Goal: Information Seeking & Learning: Learn about a topic

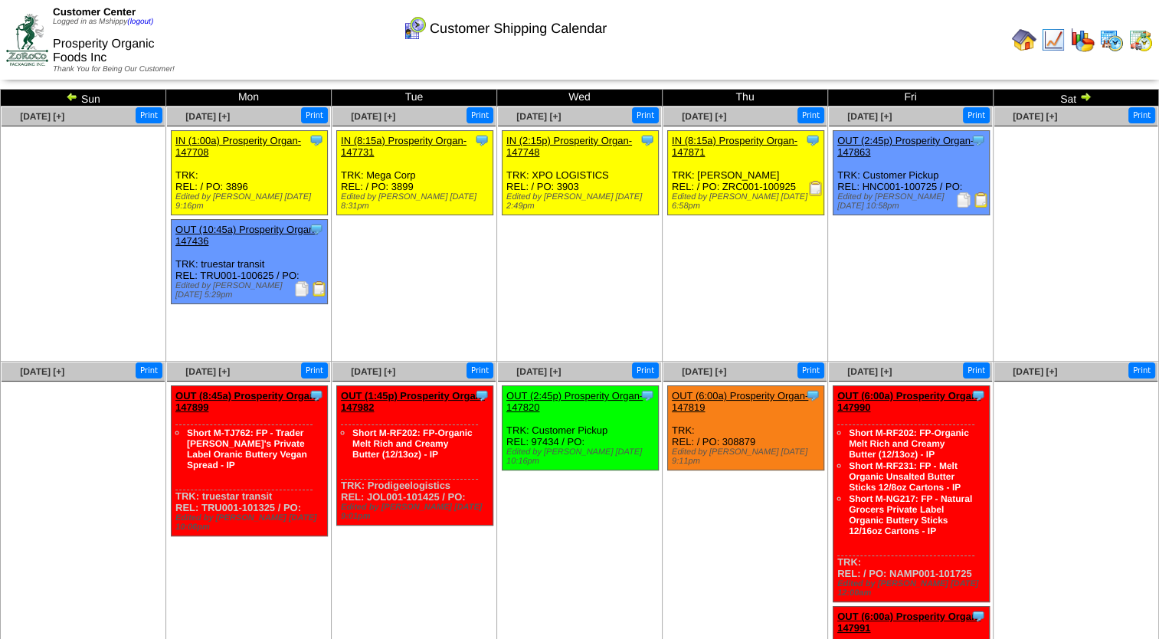
click at [1111, 42] on img at bounding box center [1111, 40] width 25 height 25
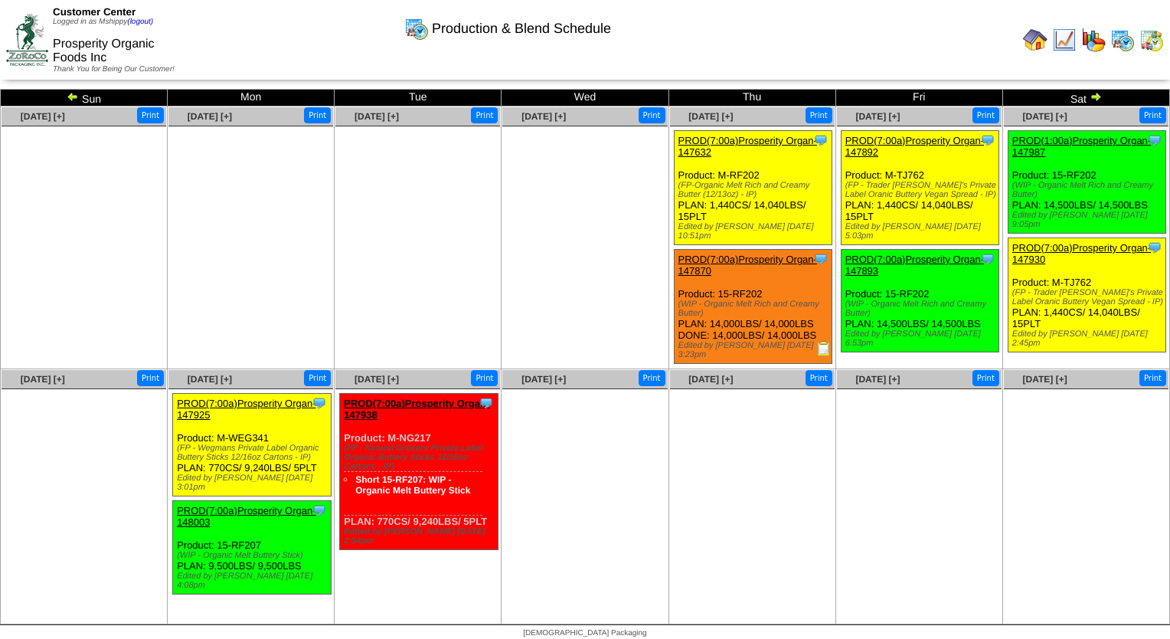
click at [279, 146] on ul at bounding box center [251, 241] width 165 height 230
click at [1045, 41] on img at bounding box center [1035, 40] width 25 height 25
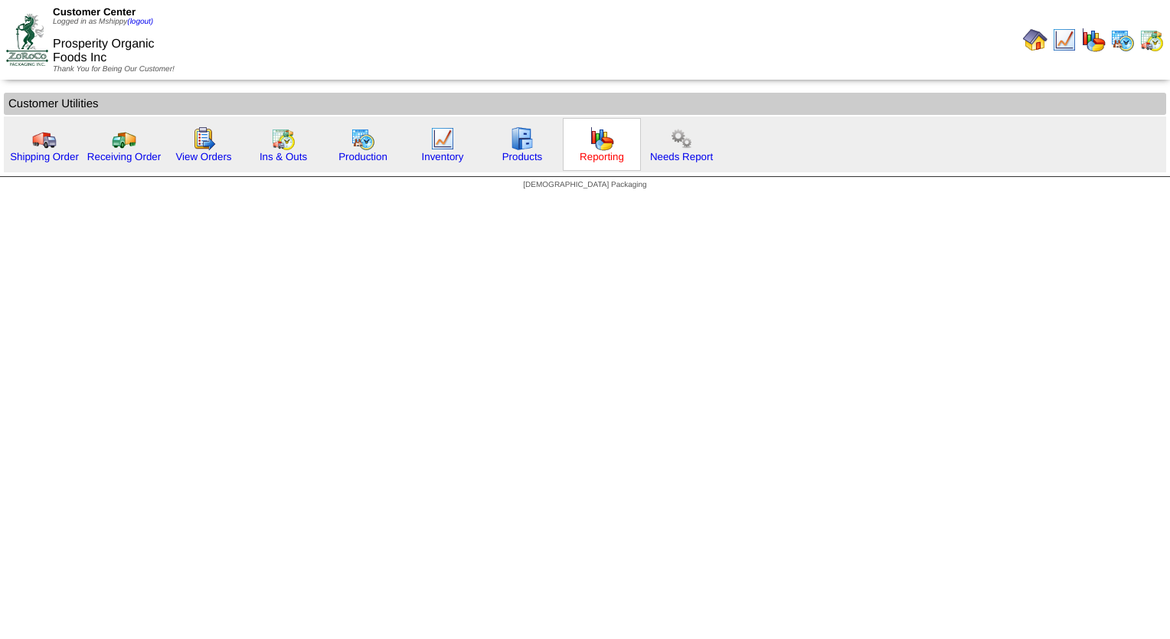
click at [595, 158] on link "Reporting" at bounding box center [602, 156] width 44 height 11
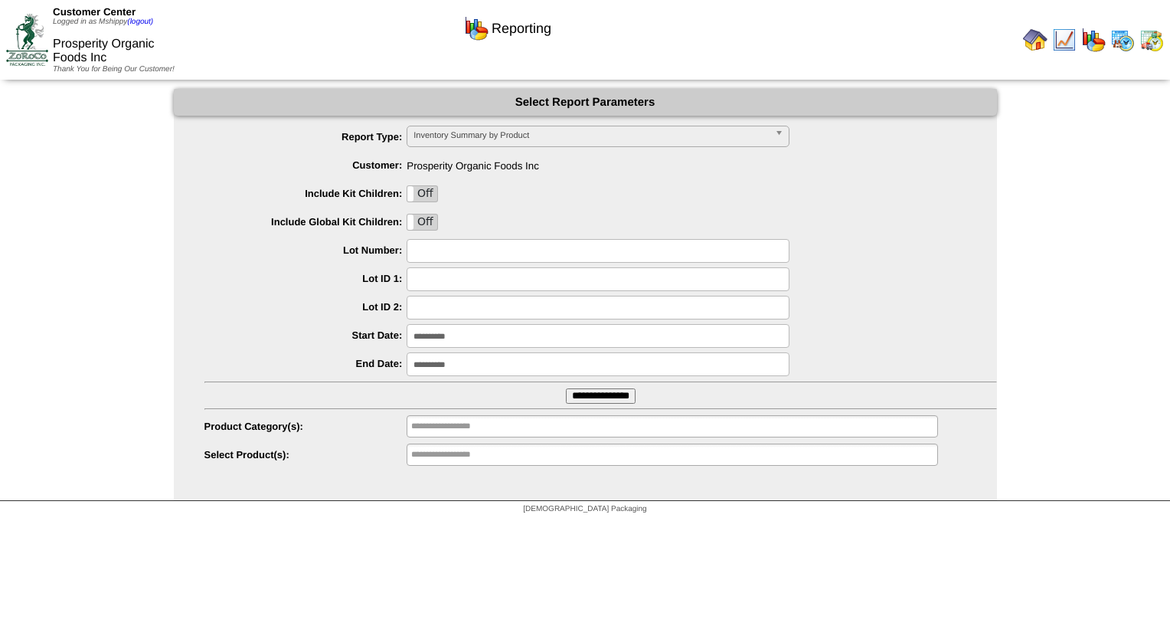
click at [463, 336] on input "**********" at bounding box center [598, 336] width 383 height 24
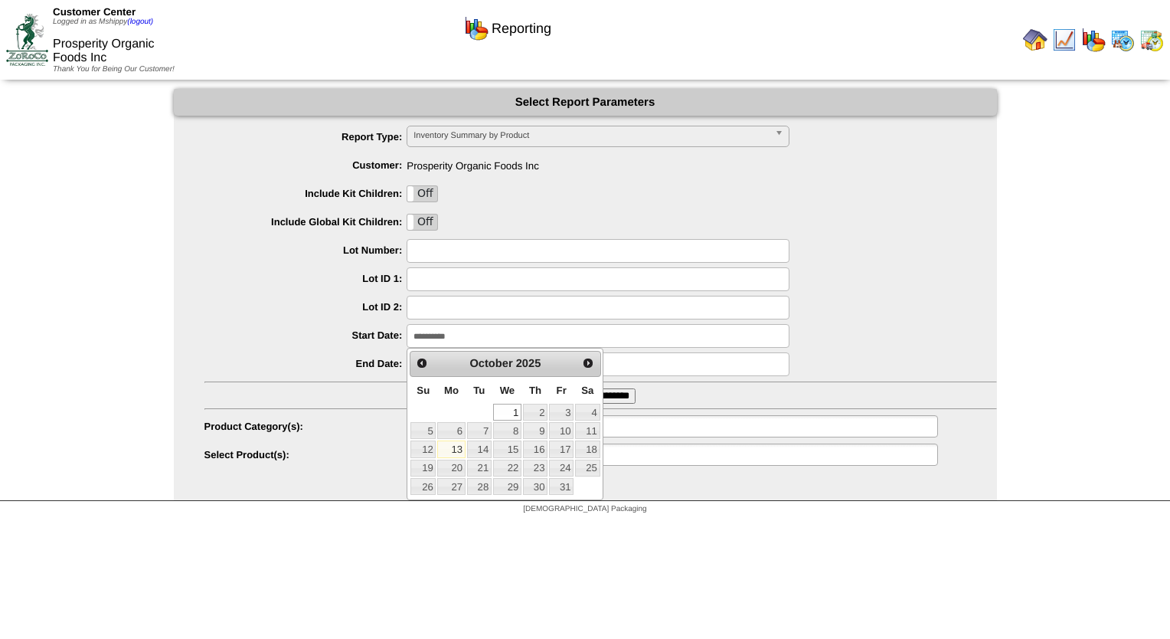
click at [450, 449] on link "13" at bounding box center [451, 448] width 28 height 17
type input "**********"
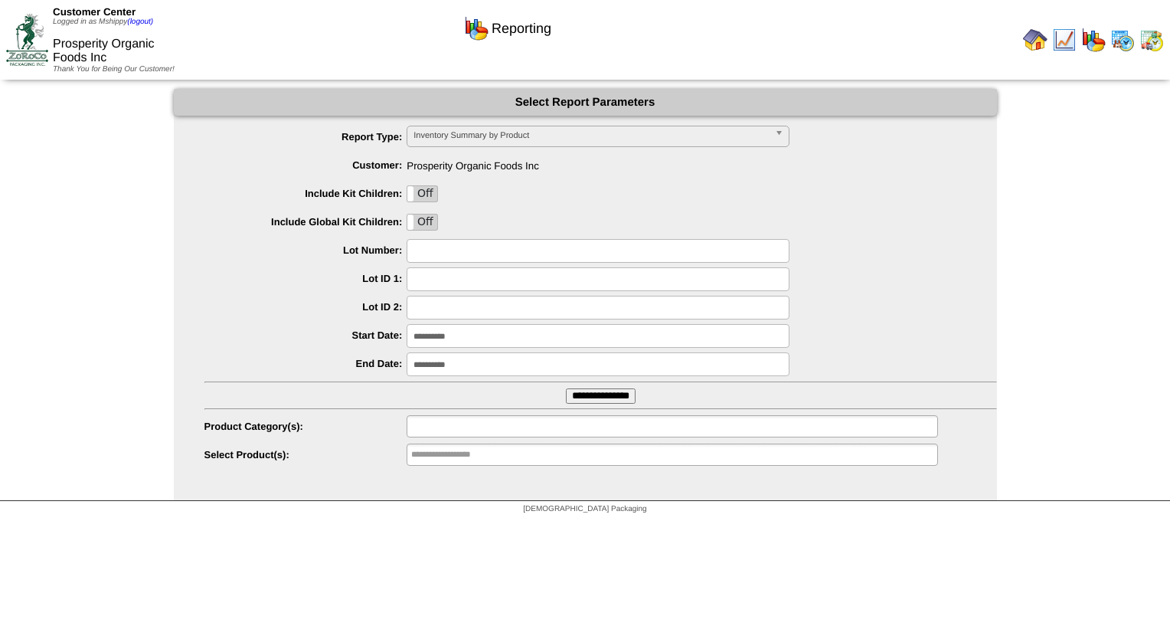
click at [478, 424] on input "text" at bounding box center [460, 426] width 98 height 19
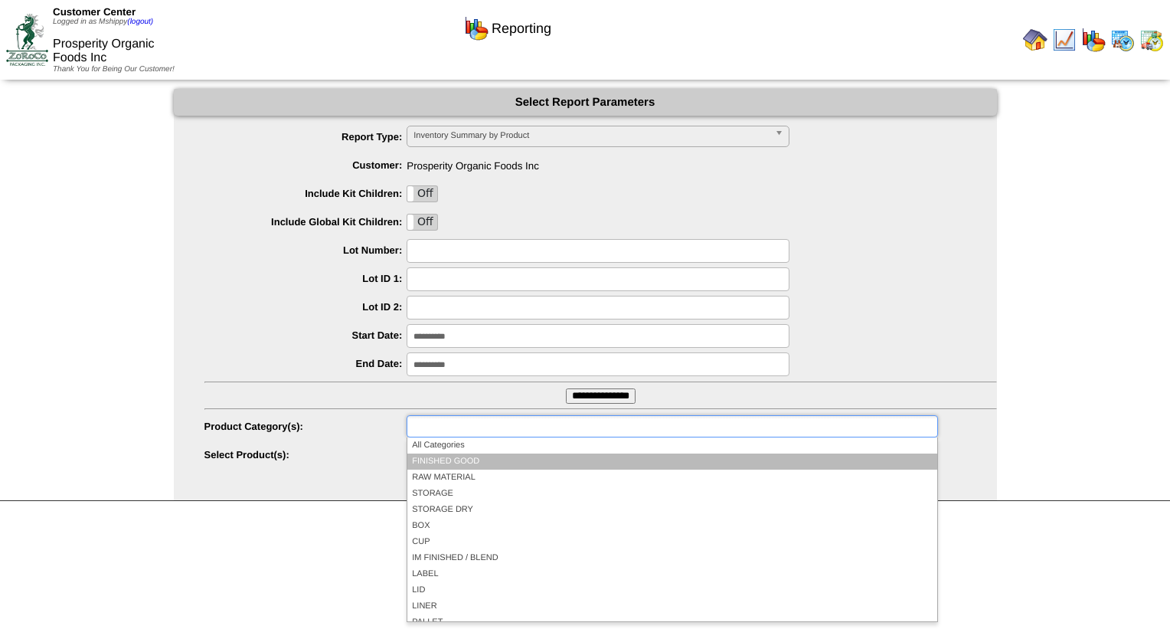
click at [496, 458] on li "FINISHED GOOD" at bounding box center [672, 461] width 529 height 16
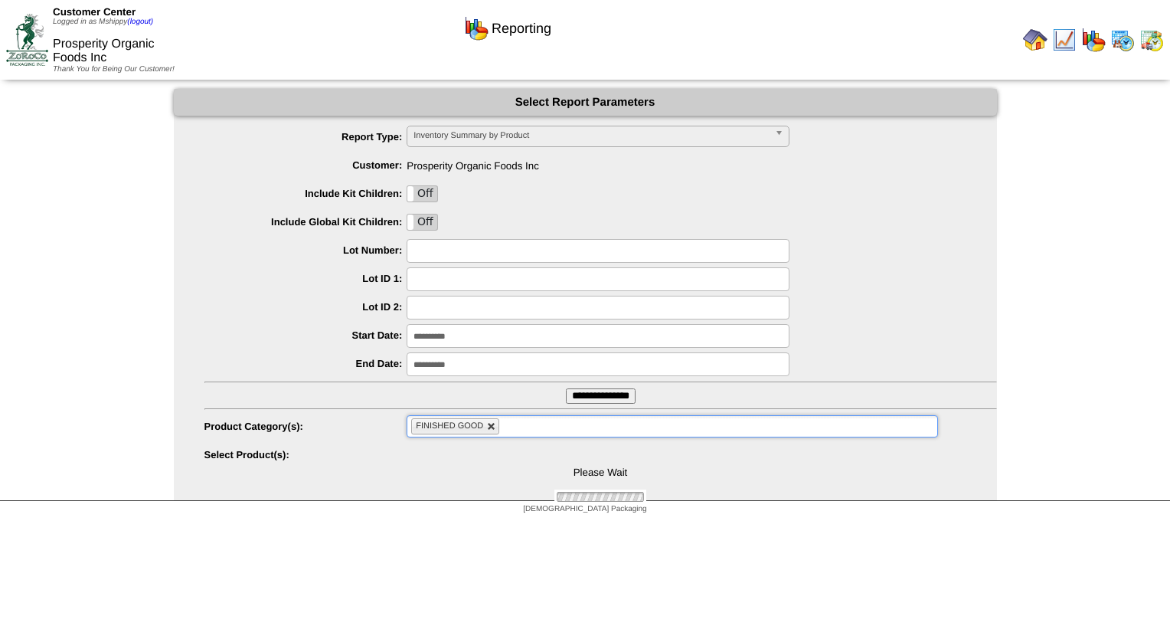
click at [489, 426] on link at bounding box center [491, 426] width 9 height 9
click at [581, 395] on input "**********" at bounding box center [601, 395] width 70 height 15
type input "**********"
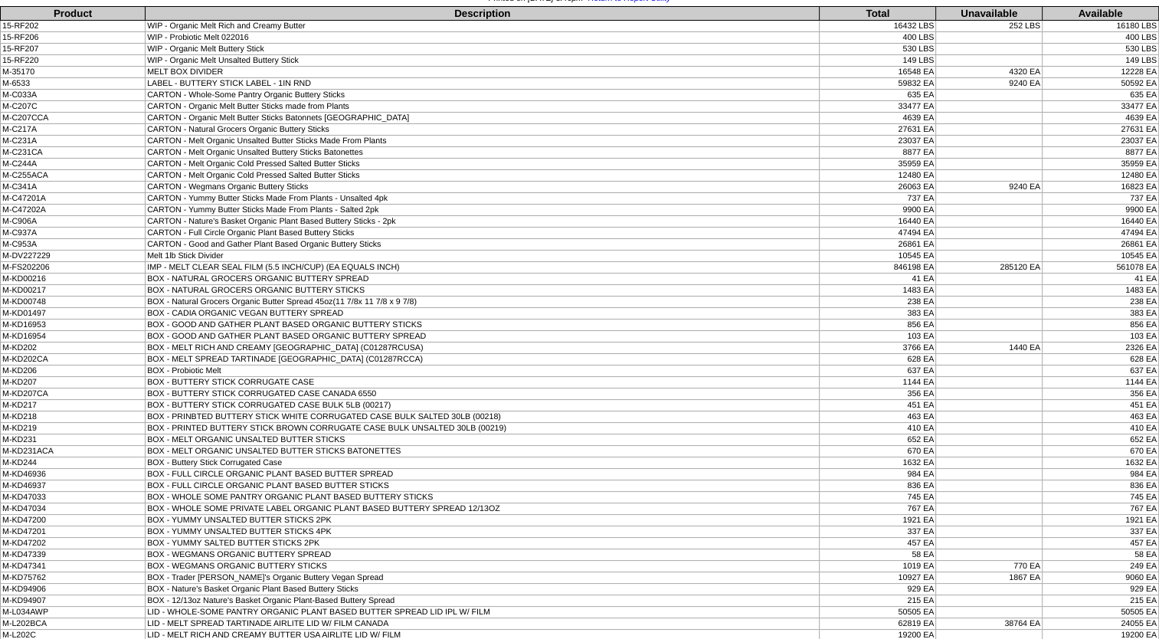
scroll to position [77, 0]
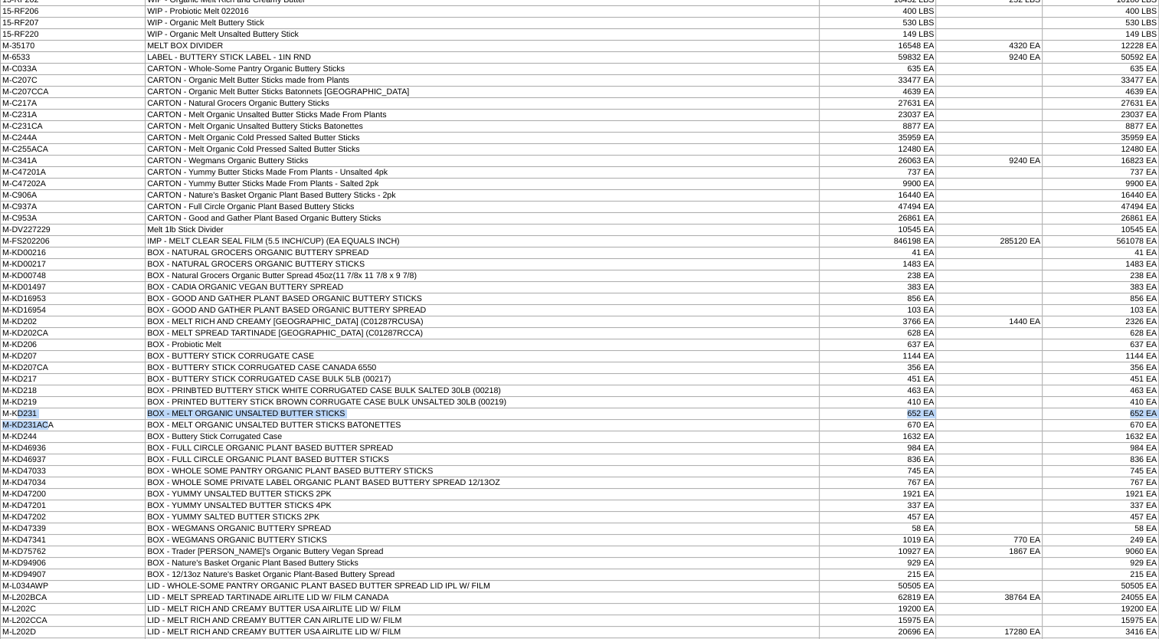
drag, startPoint x: 15, startPoint y: 404, endPoint x: 49, endPoint y: 421, distance: 38.4
drag, startPoint x: 49, startPoint y: 421, endPoint x: 106, endPoint y: 417, distance: 56.8
click at [106, 420] on td "M-KD231ACA" at bounding box center [73, 425] width 145 height 11
click at [898, 408] on td "652 EA" at bounding box center [878, 413] width 116 height 11
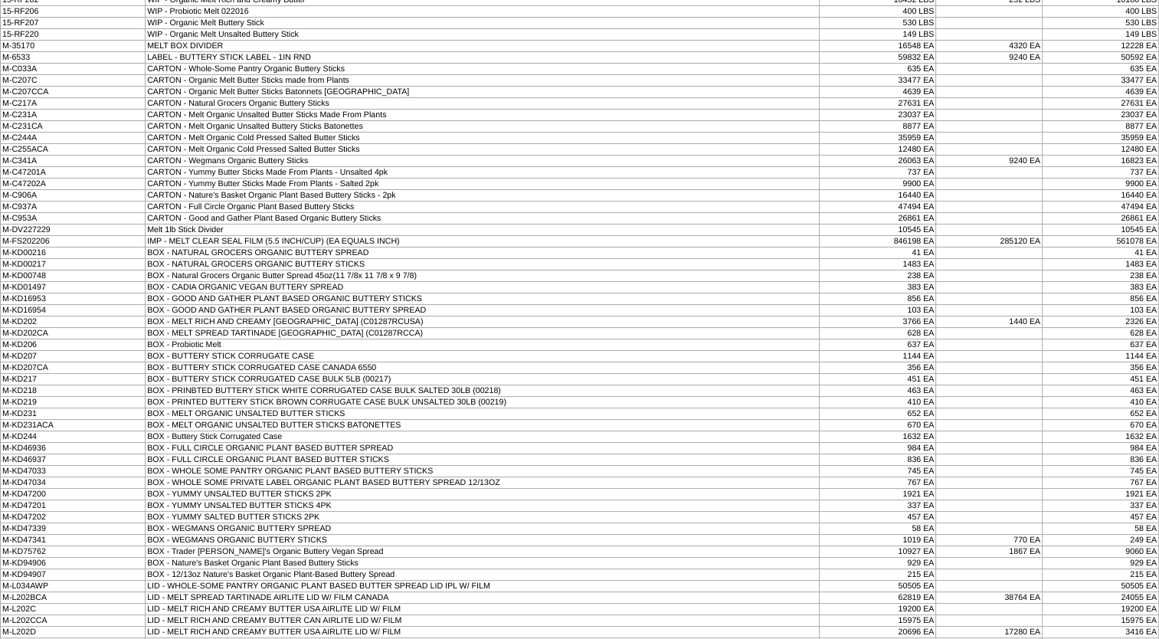
click at [291, 500] on td "BOX - YUMMY UNSALTED BUTTER STICKS 4PK" at bounding box center [483, 505] width 674 height 11
drag, startPoint x: 18, startPoint y: 404, endPoint x: 74, endPoint y: 427, distance: 59.8
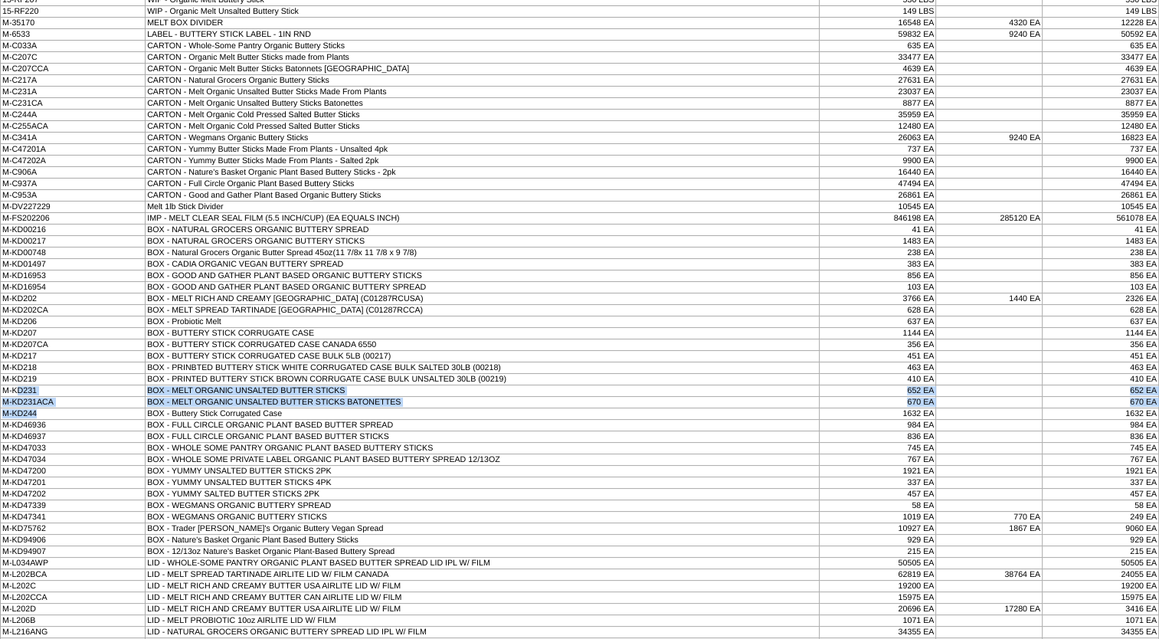
scroll to position [0, 0]
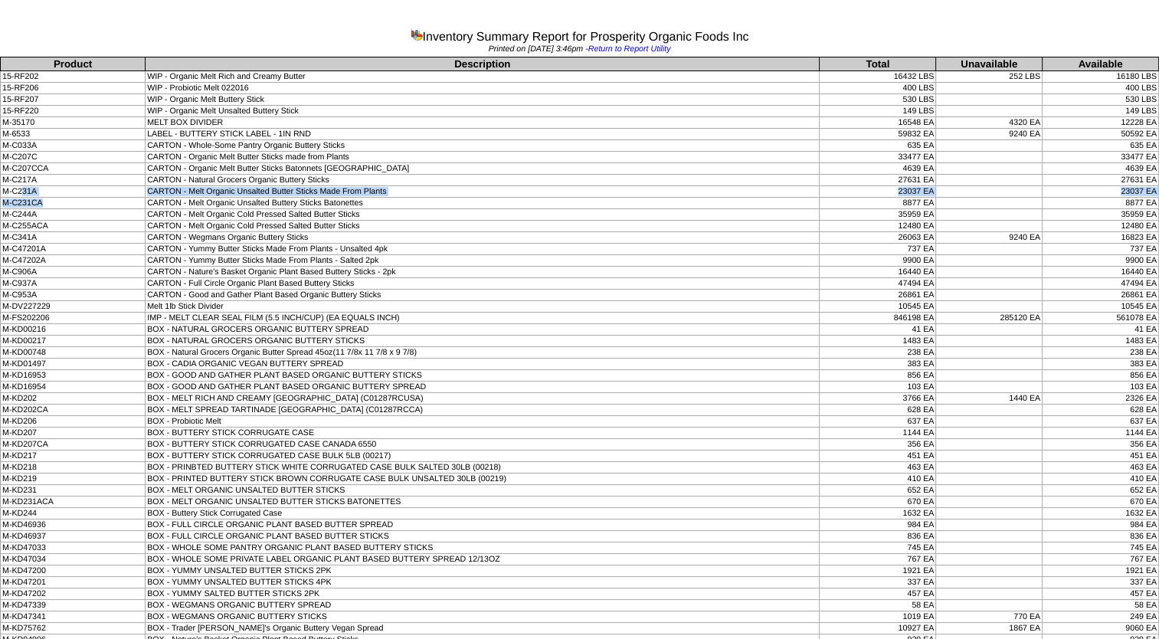
drag, startPoint x: 21, startPoint y: 189, endPoint x: 52, endPoint y: 201, distance: 32.7
click at [343, 393] on td "BOX - MELT RICH AND CREAMY USA (C01287RCUSA)" at bounding box center [483, 398] width 674 height 11
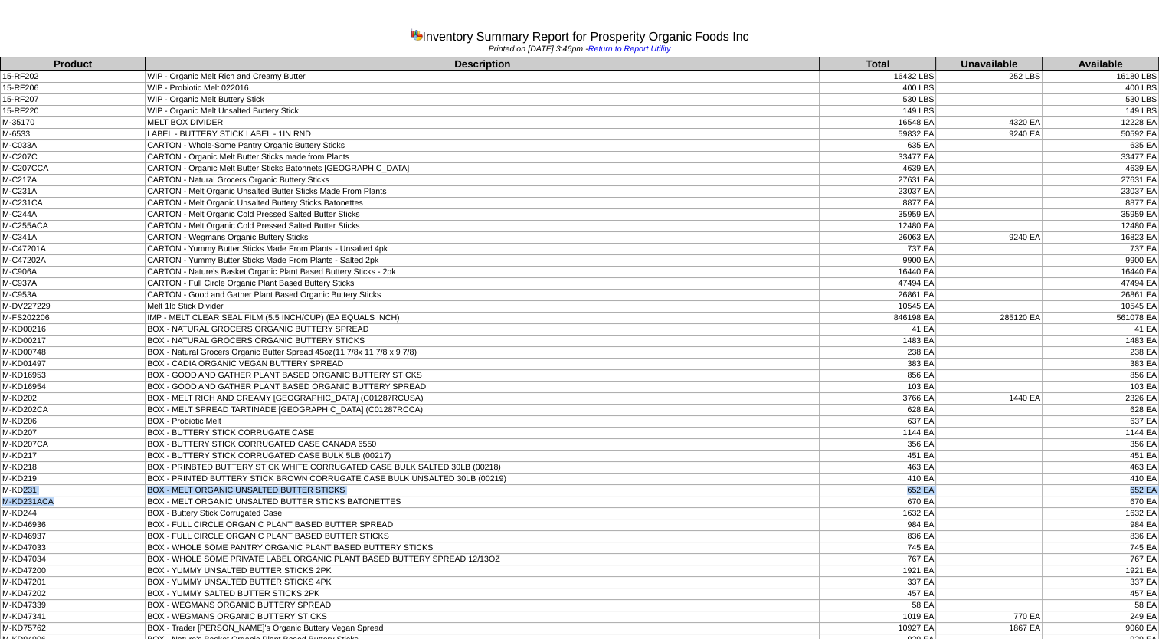
drag, startPoint x: 21, startPoint y: 483, endPoint x: 55, endPoint y: 497, distance: 36.4
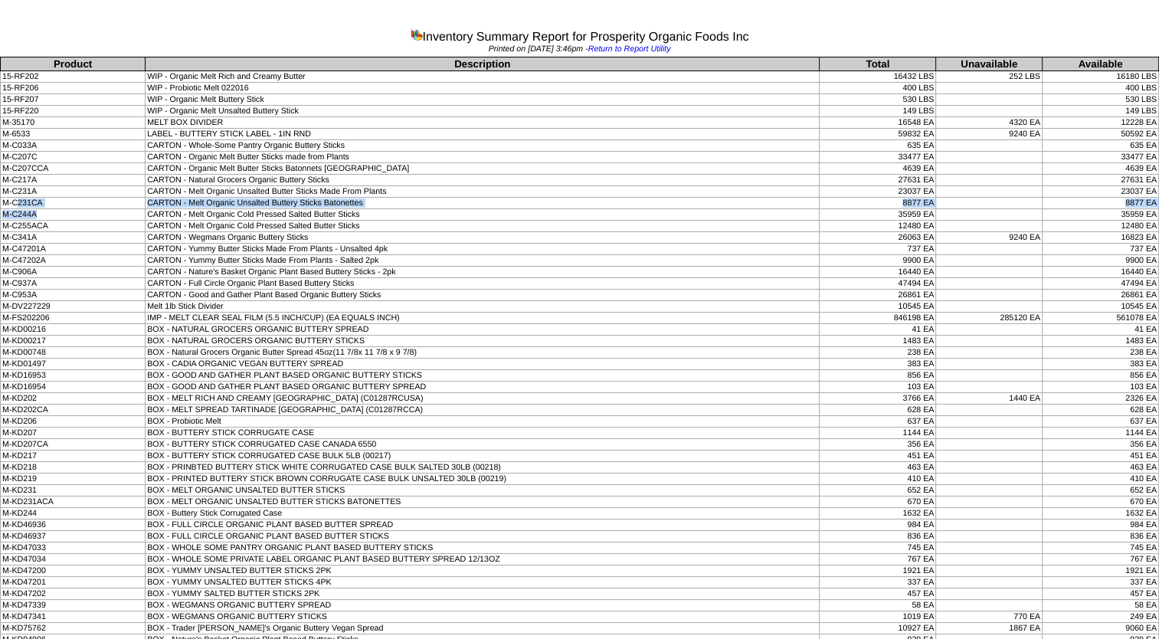
drag, startPoint x: 19, startPoint y: 198, endPoint x: 49, endPoint y: 216, distance: 34.7
click at [205, 324] on td "BOX - NATURAL GROCERS ORGANIC BUTTERY SPREAD" at bounding box center [483, 329] width 674 height 11
click at [510, 106] on td "WIP - Organic Melt Unsalted Buttery Stick" at bounding box center [483, 111] width 674 height 11
drag, startPoint x: 21, startPoint y: 200, endPoint x: 67, endPoint y: 225, distance: 51.8
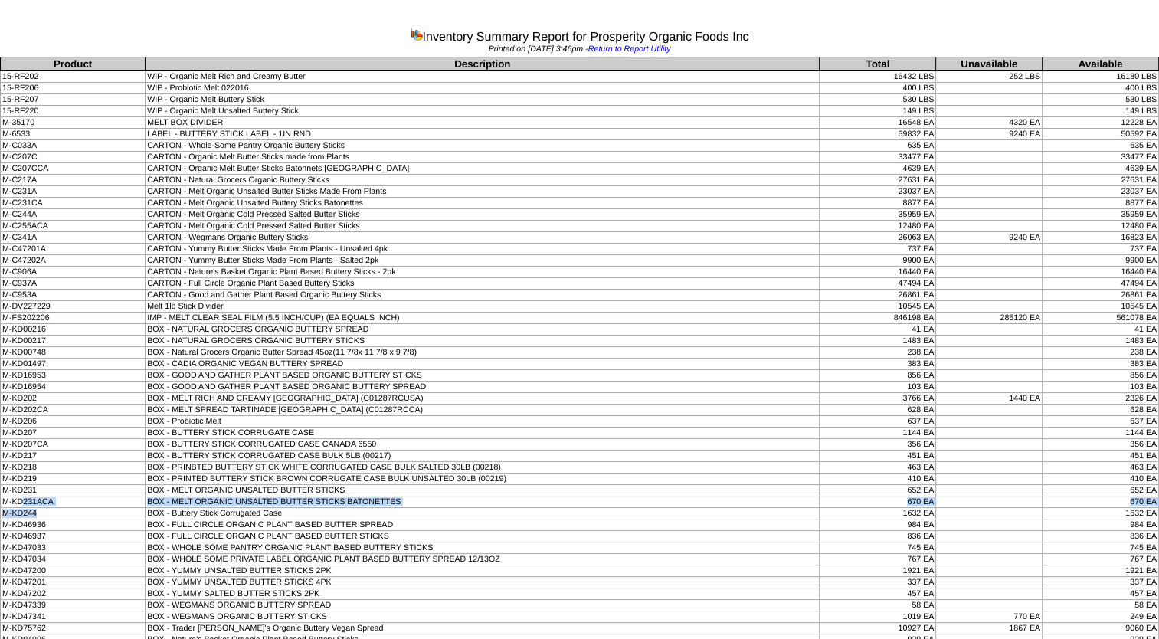
drag, startPoint x: 21, startPoint y: 493, endPoint x: 58, endPoint y: 507, distance: 40.3
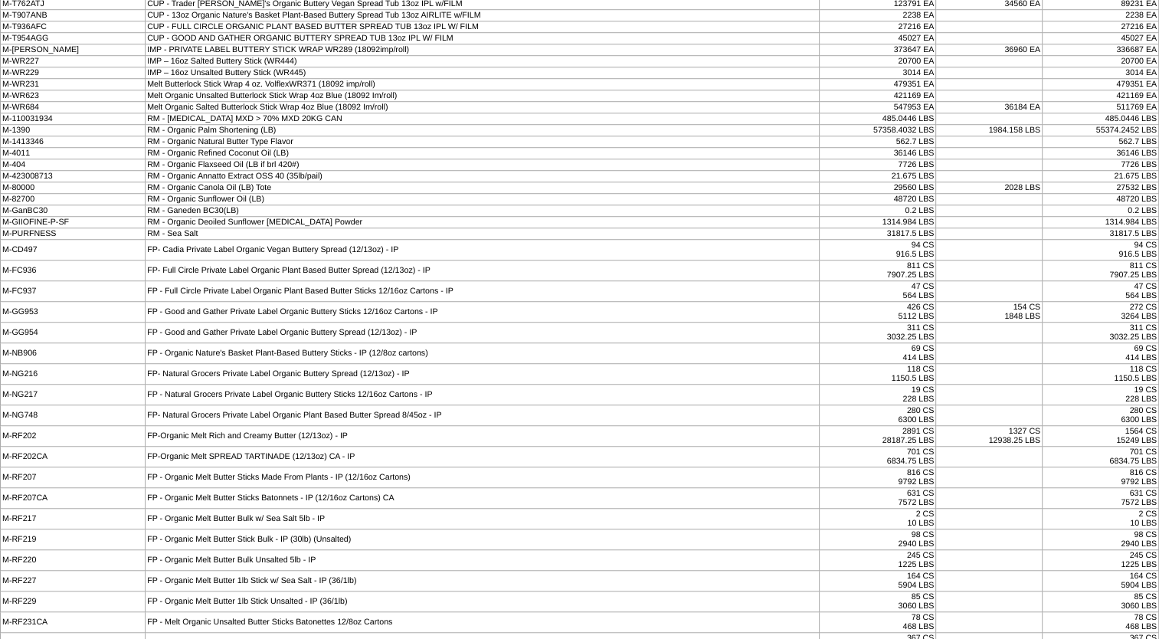
scroll to position [1108, 0]
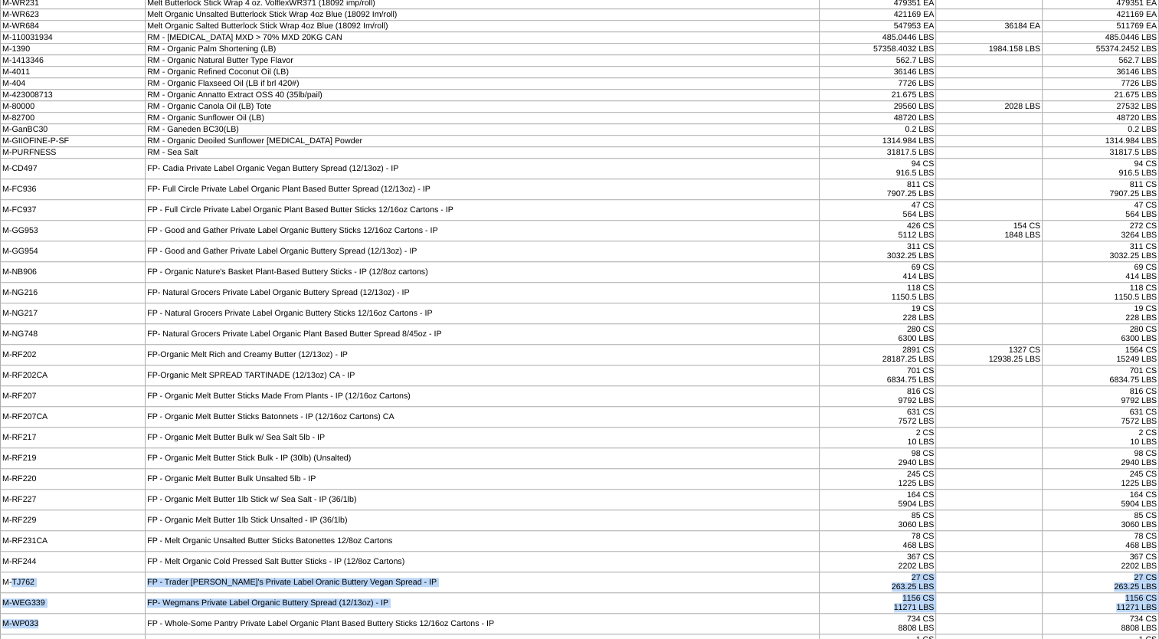
drag, startPoint x: 13, startPoint y: 562, endPoint x: 106, endPoint y: 598, distance: 100.2
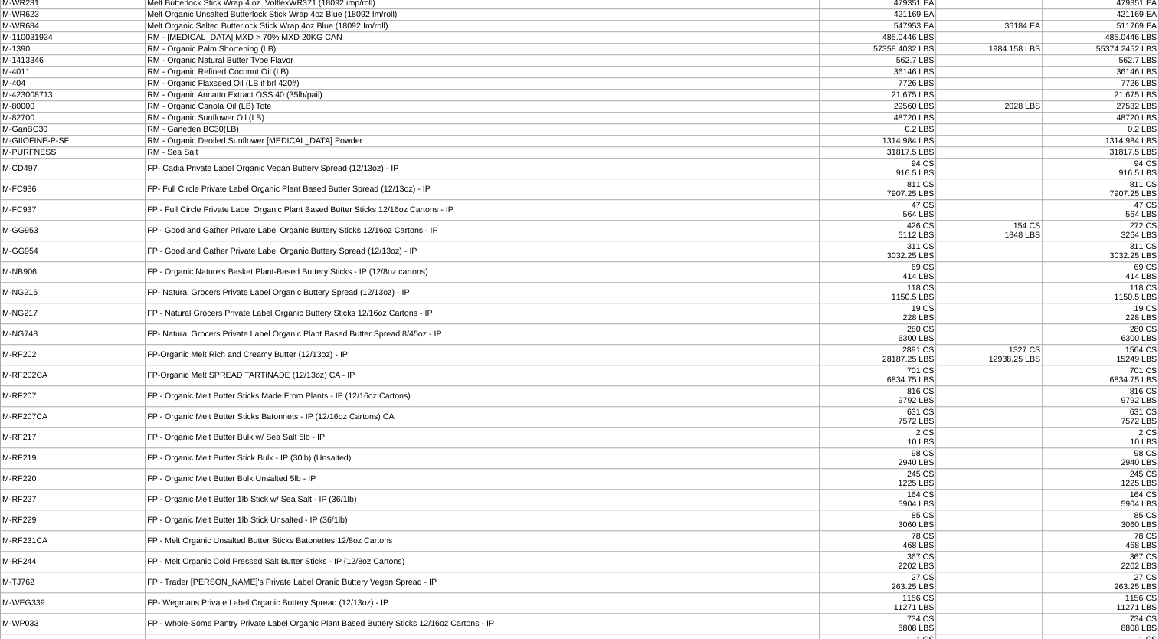
drag, startPoint x: 106, startPoint y: 598, endPoint x: 241, endPoint y: 378, distance: 257.5
click at [241, 386] on td "FP - Organic Melt Butter Sticks Made From Plants - IP (12/16oz Cartons)" at bounding box center [483, 396] width 674 height 21
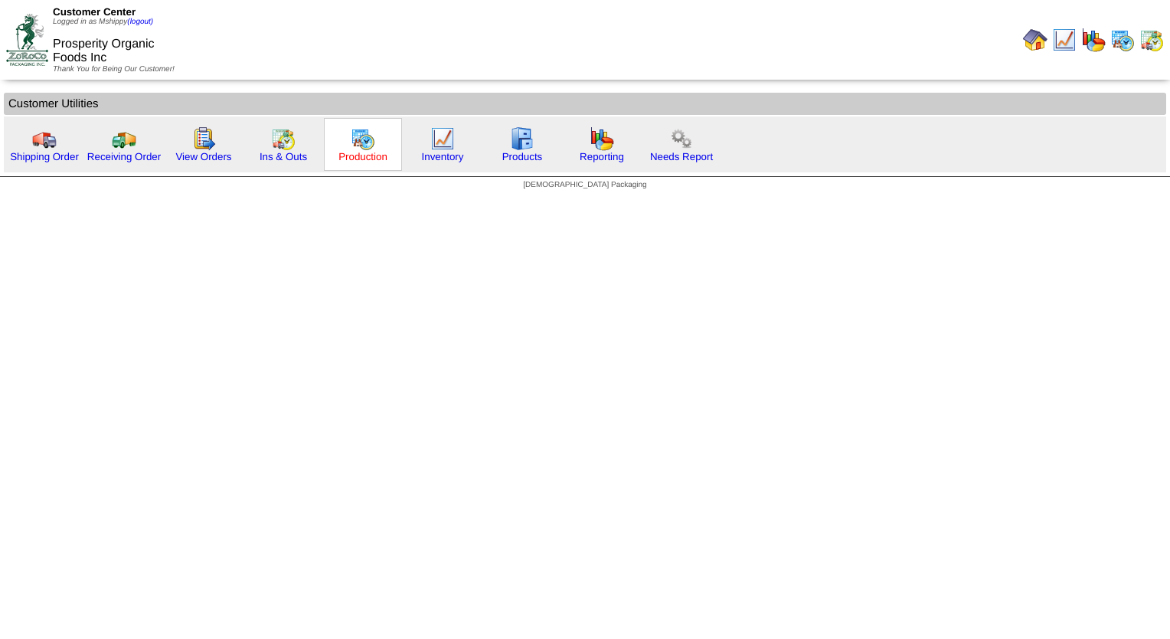
click at [363, 158] on link "Production" at bounding box center [363, 156] width 49 height 11
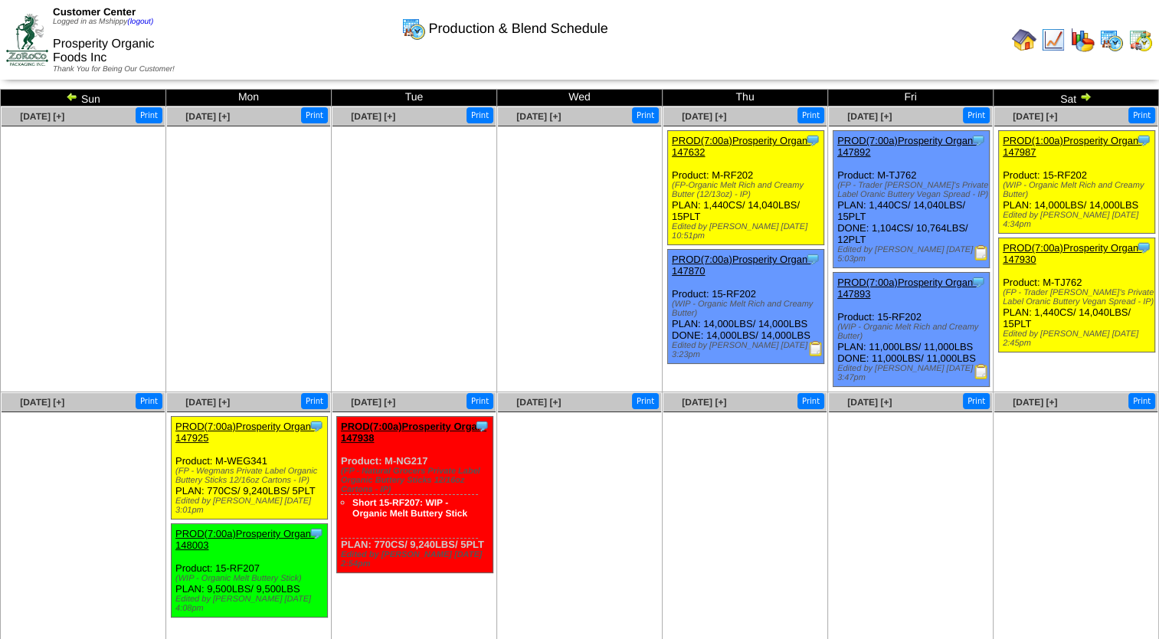
click at [368, 207] on ul at bounding box center [413, 241] width 163 height 230
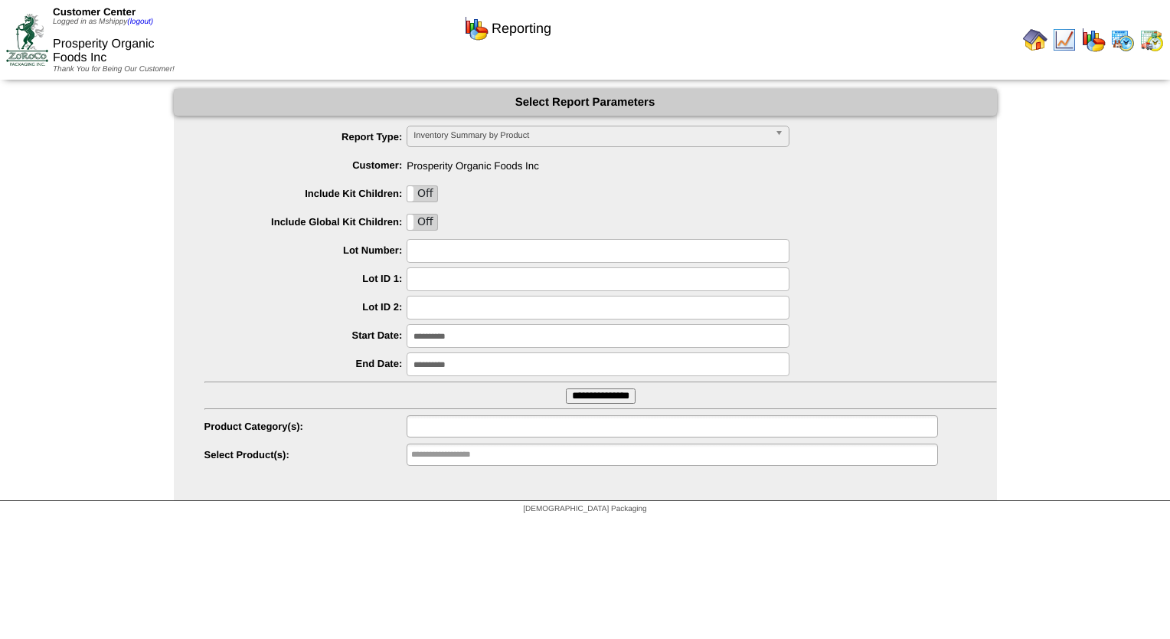
click at [486, 426] on input "text" at bounding box center [460, 426] width 98 height 19
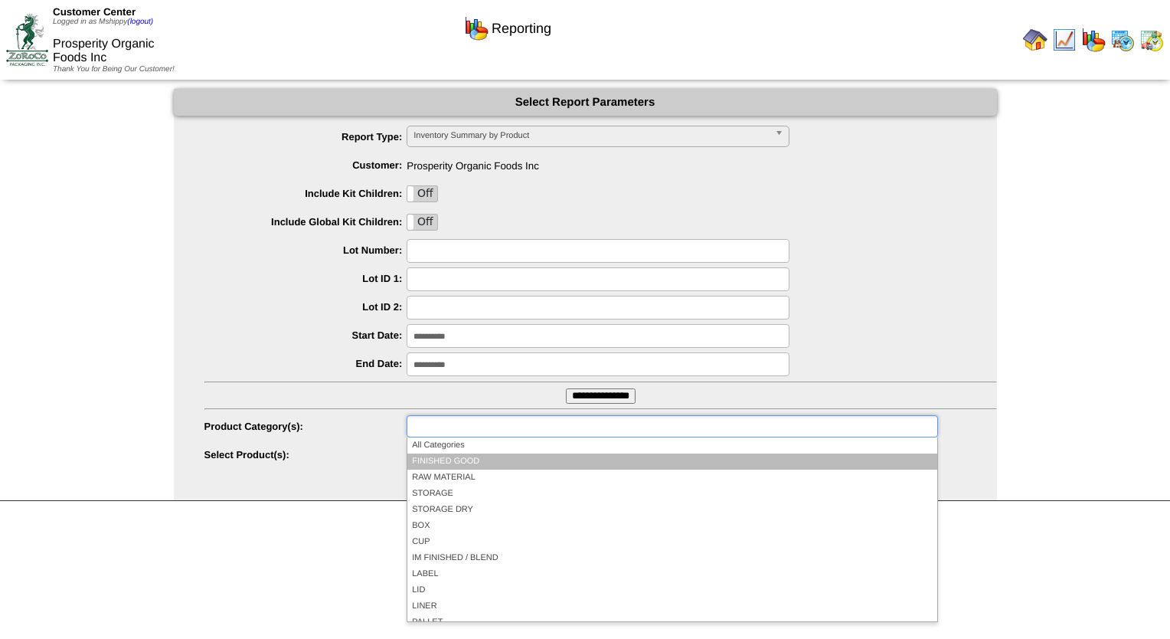
click at [493, 463] on li "FINISHED GOOD" at bounding box center [672, 461] width 529 height 16
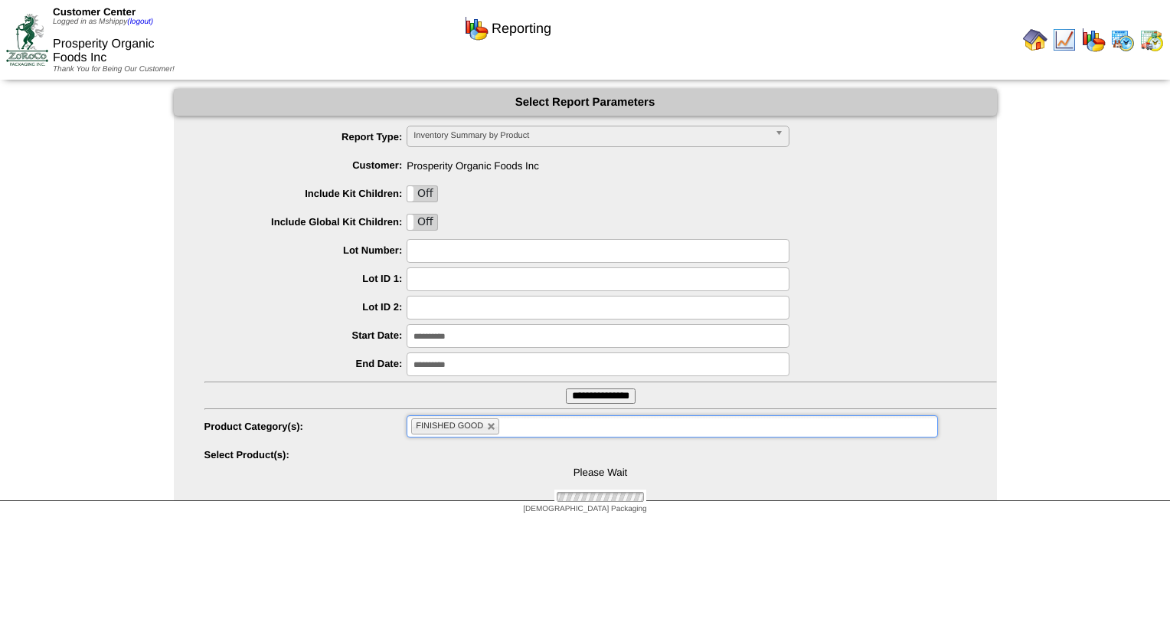
click at [582, 394] on input "**********" at bounding box center [601, 395] width 70 height 15
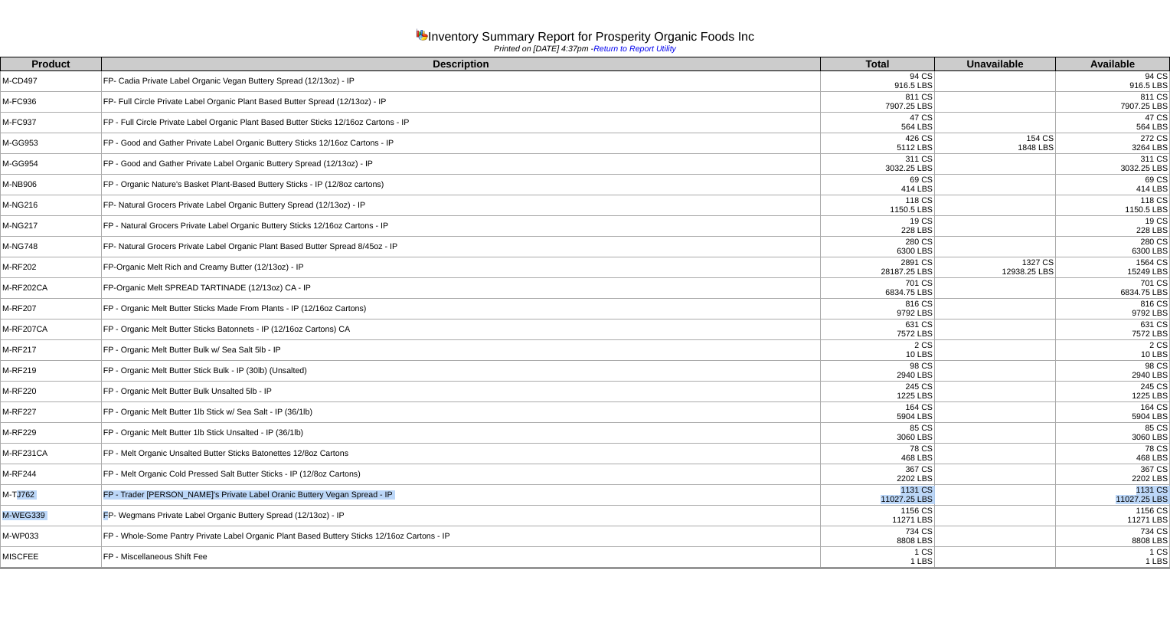
drag, startPoint x: 15, startPoint y: 489, endPoint x: 110, endPoint y: 508, distance: 97.7
click at [110, 508] on tbody "Product Description Total Unavailable Available M-CD497 FP- Cadia Private Label…" at bounding box center [586, 312] width 1170 height 510
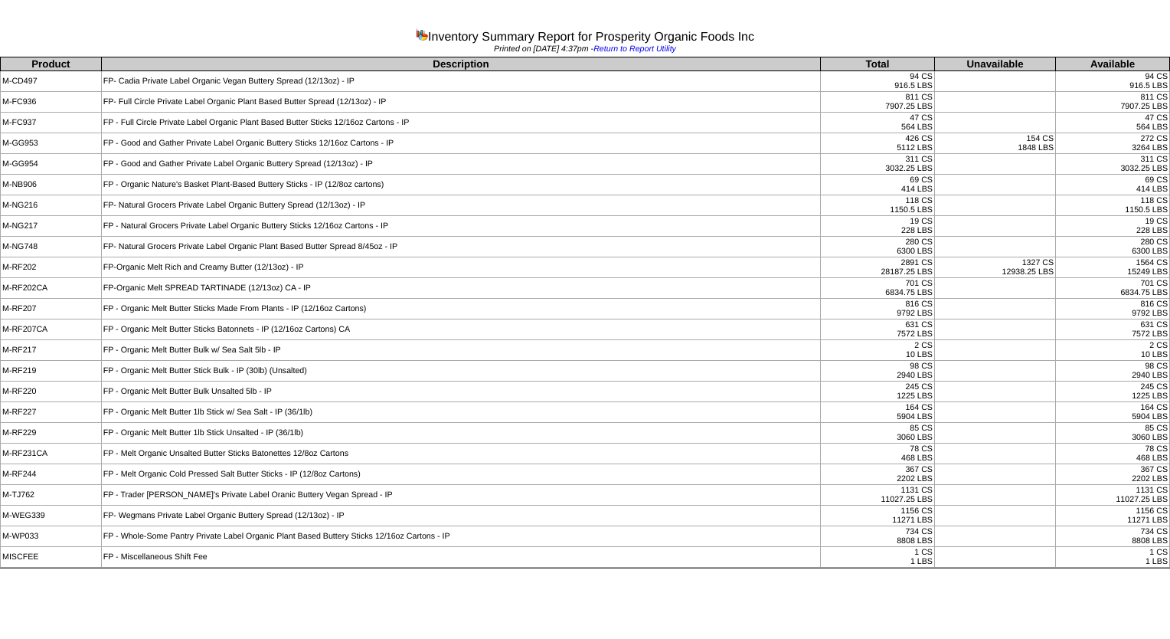
drag, startPoint x: 110, startPoint y: 508, endPoint x: 306, endPoint y: 286, distance: 295.7
click at [306, 286] on td "FP-Organic Melt SPREAD TARTINADE (12/13oz) CA - IP" at bounding box center [460, 288] width 719 height 21
drag, startPoint x: 18, startPoint y: 263, endPoint x: 57, endPoint y: 291, distance: 47.6
click at [57, 291] on tbody "Product Description Total Unavailable Available M-CD497 FP- Cadia Private Label…" at bounding box center [586, 312] width 1170 height 510
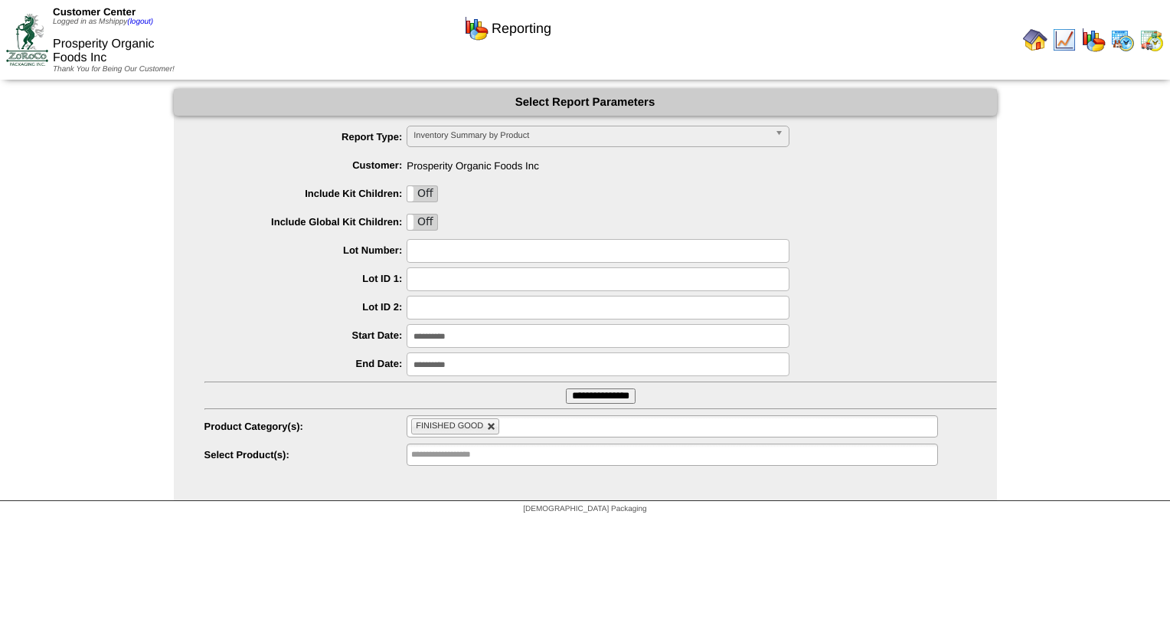
click at [488, 427] on link at bounding box center [491, 426] width 9 height 9
type input "**********"
click at [476, 420] on input "text" at bounding box center [460, 426] width 98 height 19
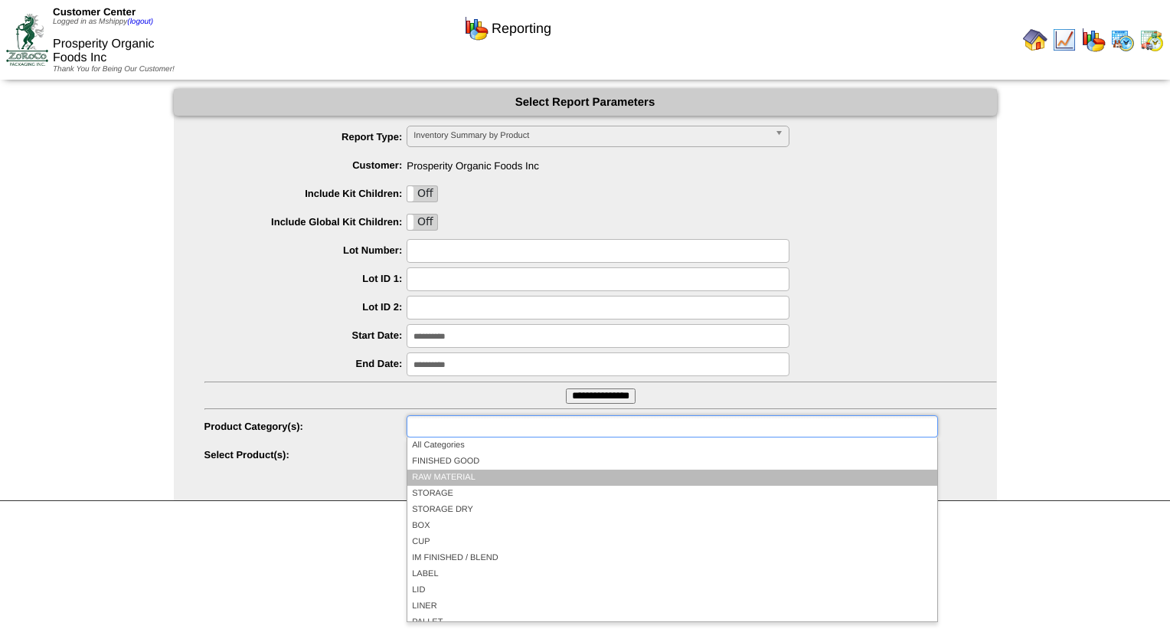
click at [469, 477] on li "RAW MATERIAL" at bounding box center [672, 478] width 529 height 16
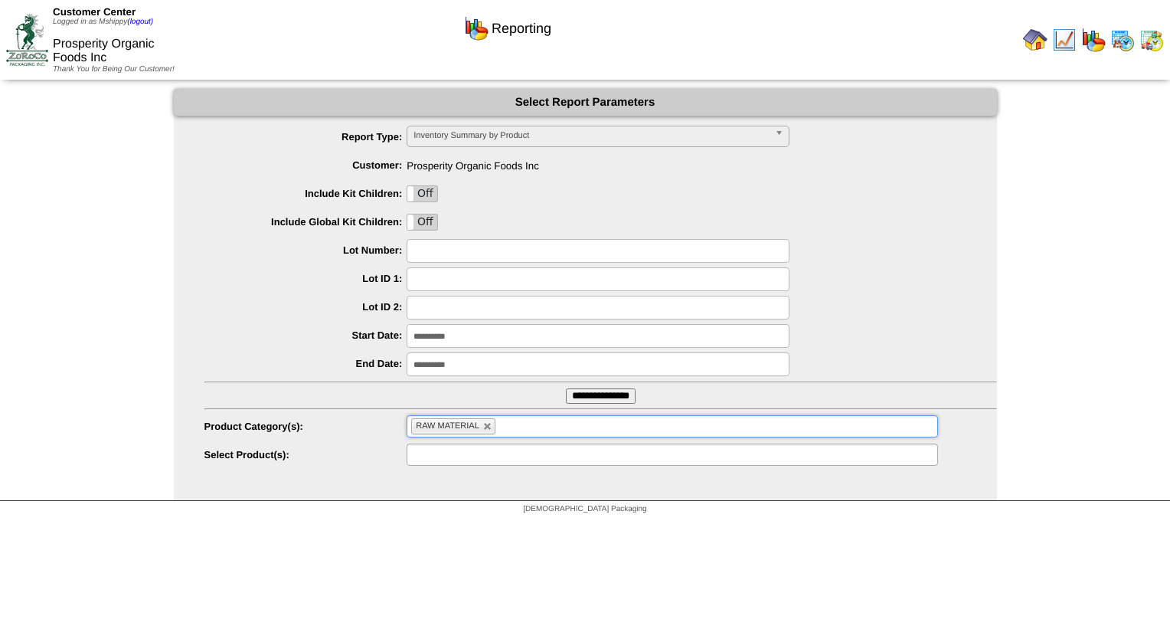
click at [483, 455] on input "text" at bounding box center [460, 454] width 98 height 19
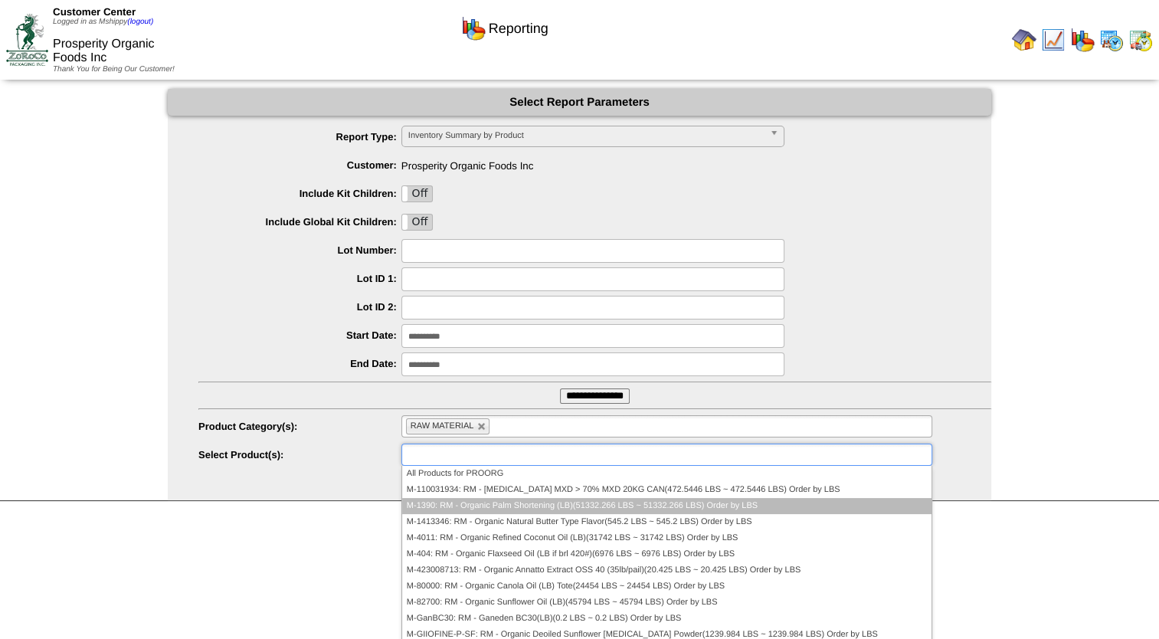
click at [555, 501] on li "M-1390: RM - Organic Palm Shortening (LB)(51332.266 LBS ~ 51332.266 LBS) Order …" at bounding box center [666, 506] width 529 height 16
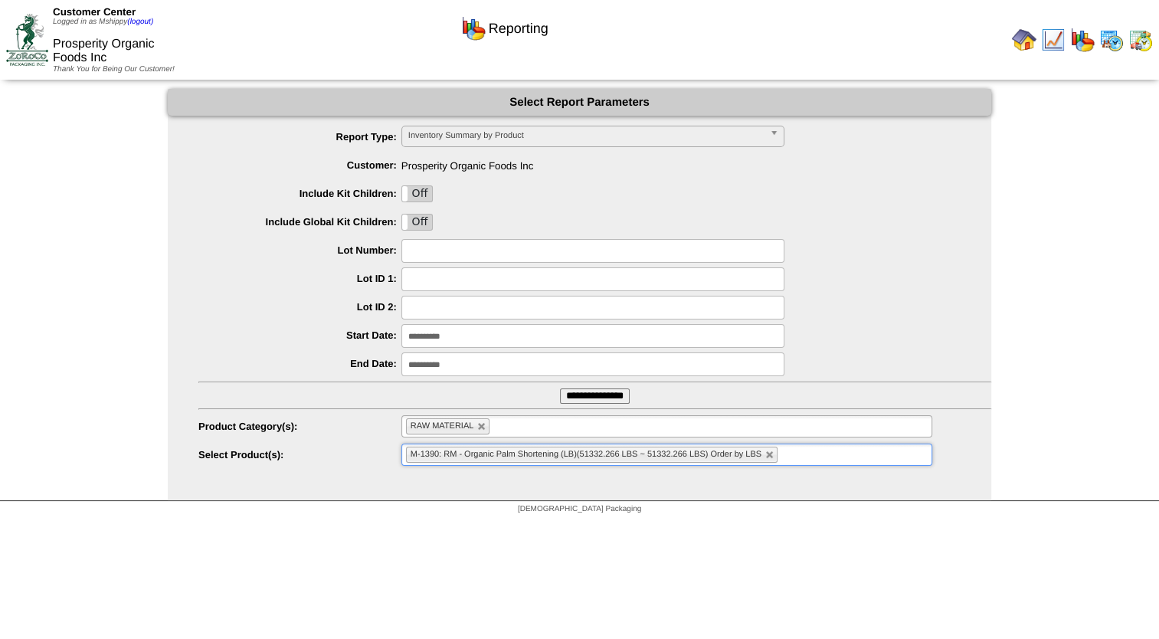
click at [785, 450] on input "text" at bounding box center [790, 454] width 19 height 19
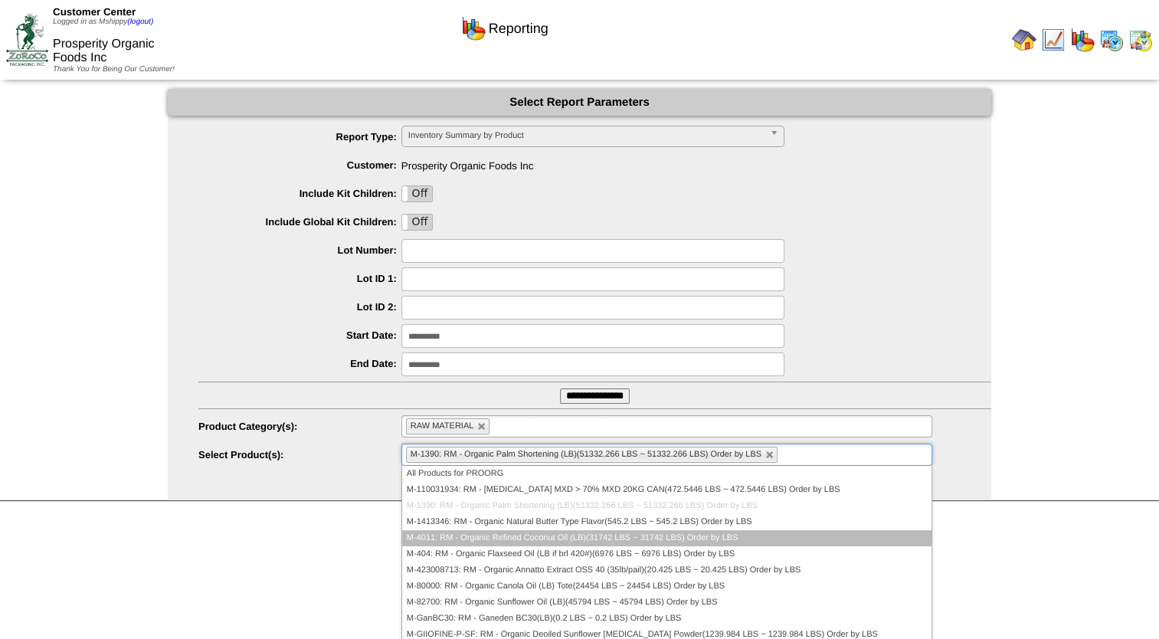
click at [587, 534] on li "M-4011: RM - Organic Refined Coconut Oil (LB)(31742 LBS ~ 31742 LBS) Order by L…" at bounding box center [666, 538] width 529 height 16
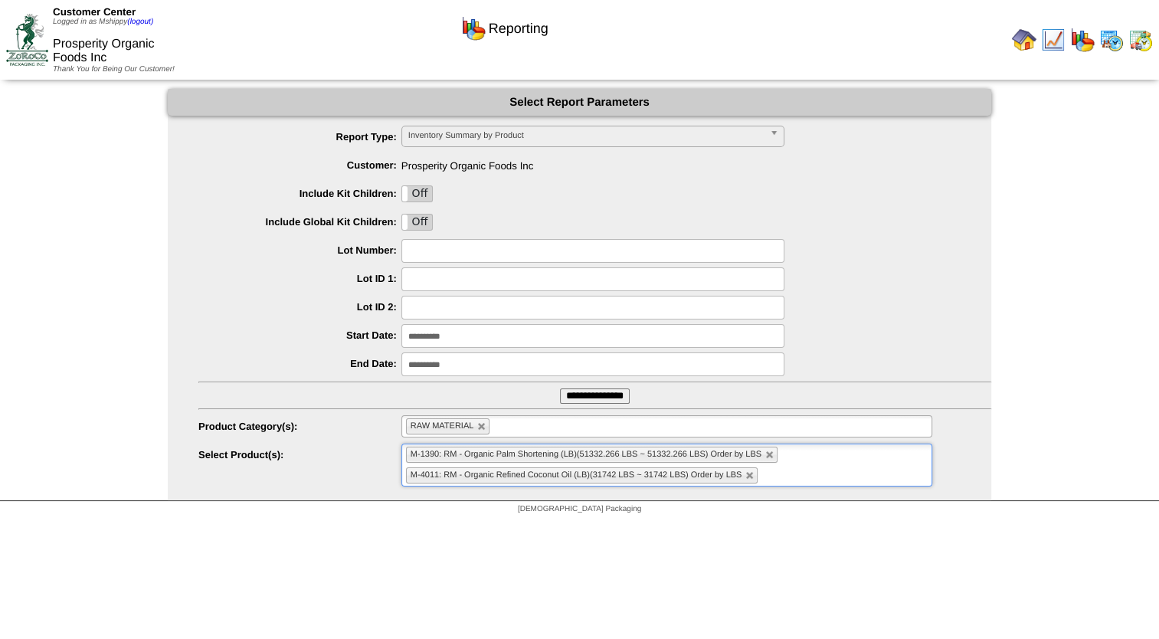
click at [843, 467] on ul "M-1390: RM - Organic Palm Shortening (LB)(51332.266 LBS ~ 51332.266 LBS) Order …" at bounding box center [666, 465] width 531 height 43
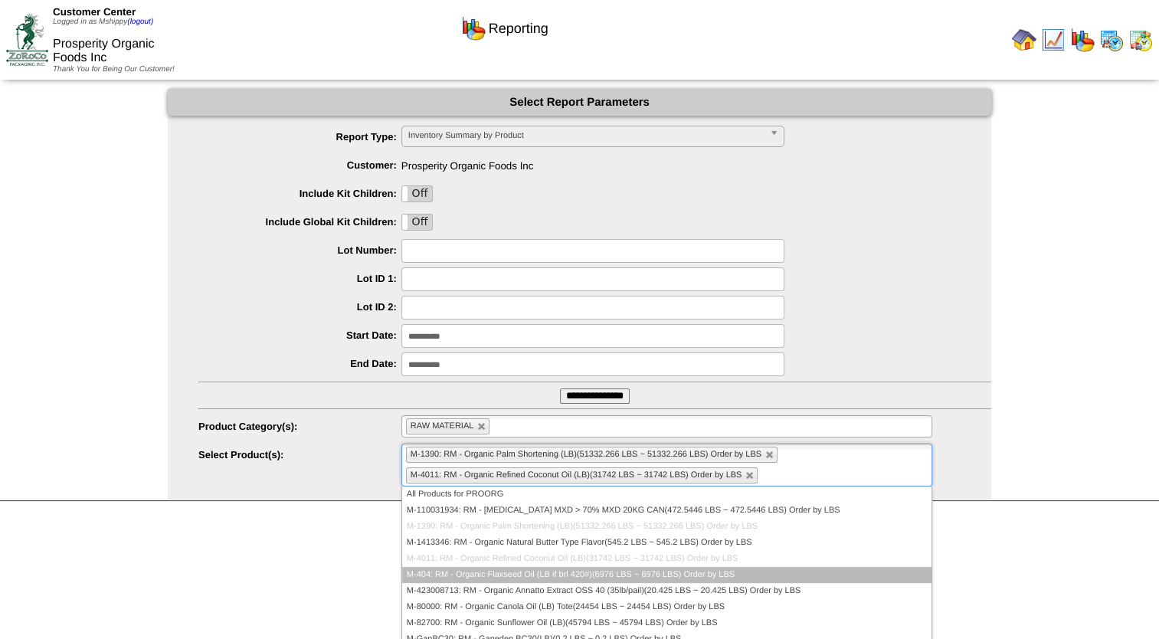
click at [584, 569] on li "M-404: RM - Organic Flaxseed Oil (LB if brl 420#)(6976 LBS ~ 6976 LBS) Order by…" at bounding box center [666, 575] width 529 height 16
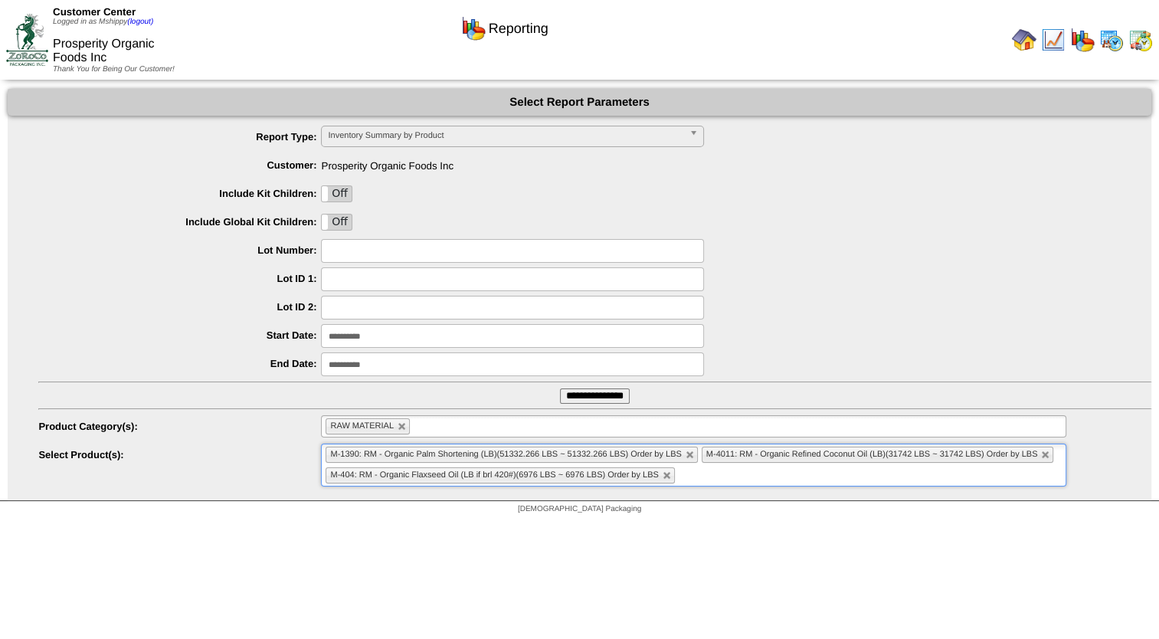
click at [791, 465] on ul "M-1390: RM - Organic Palm Shortening (LB)(51332.266 LBS ~ 51332.266 LBS) Order …" at bounding box center [693, 465] width 745 height 43
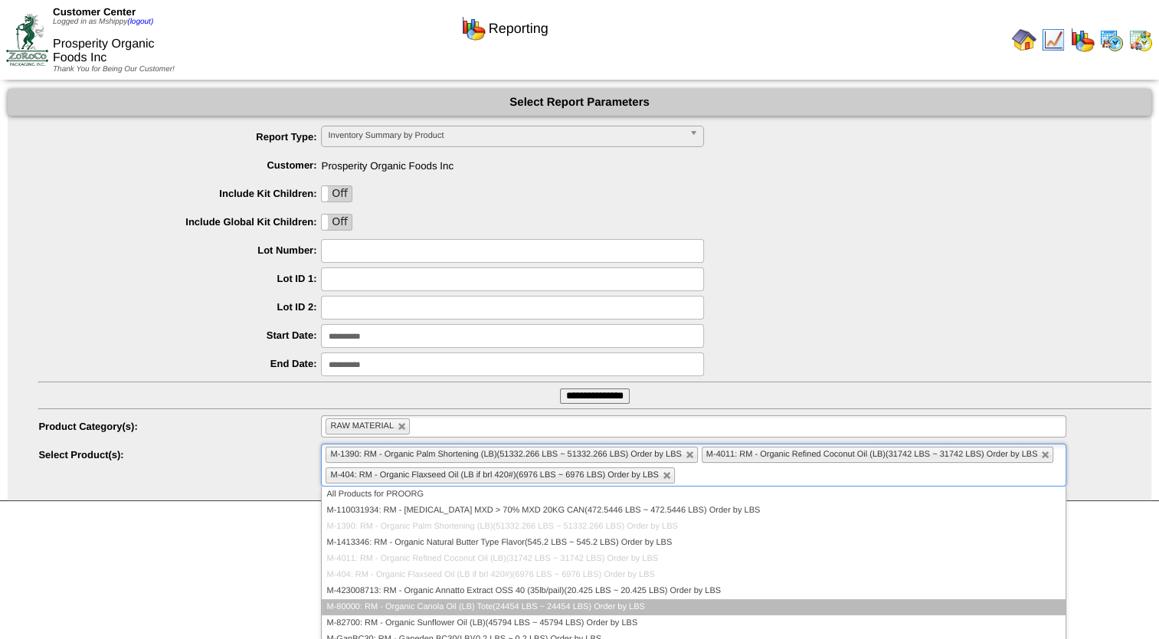
click at [526, 601] on li "M-80000: RM - Organic Canola Oil (LB) Tote(24454 LBS ~ 24454 LBS) Order by LBS" at bounding box center [694, 607] width 744 height 16
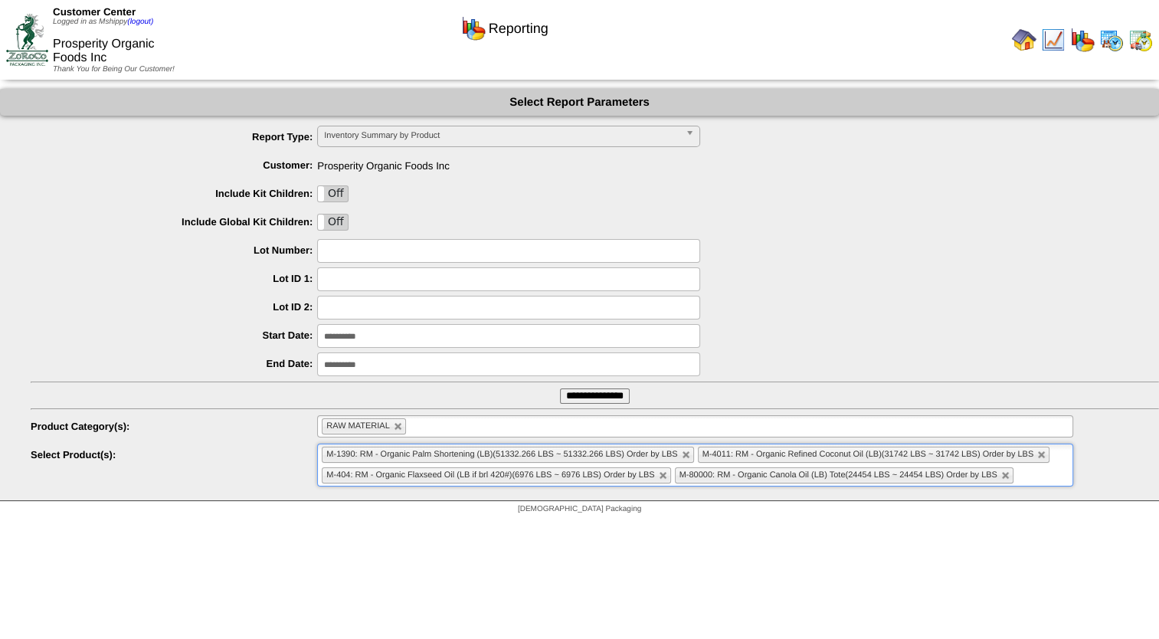
click at [1036, 470] on ul "M-1390: RM - Organic Palm Shortening (LB)(51332.266 LBS ~ 51332.266 LBS) Order …" at bounding box center [695, 465] width 756 height 43
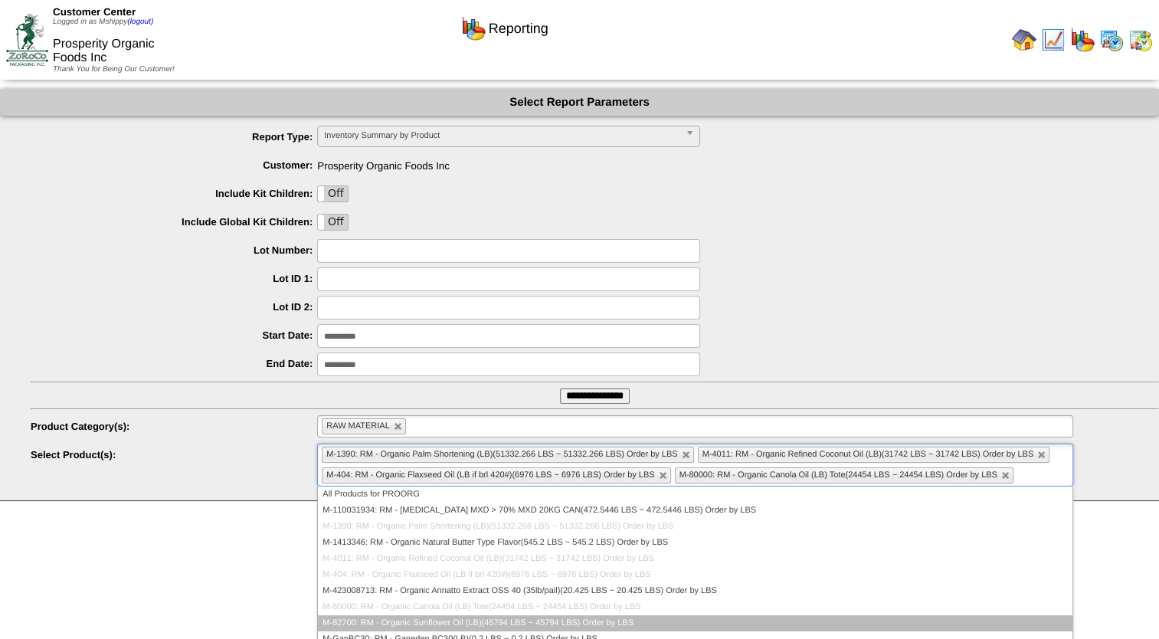
click at [476, 620] on li "M-82700: RM - Organic Sunflower Oil (LB)(45794 LBS ~ 45794 LBS) Order by LBS" at bounding box center [695, 623] width 755 height 16
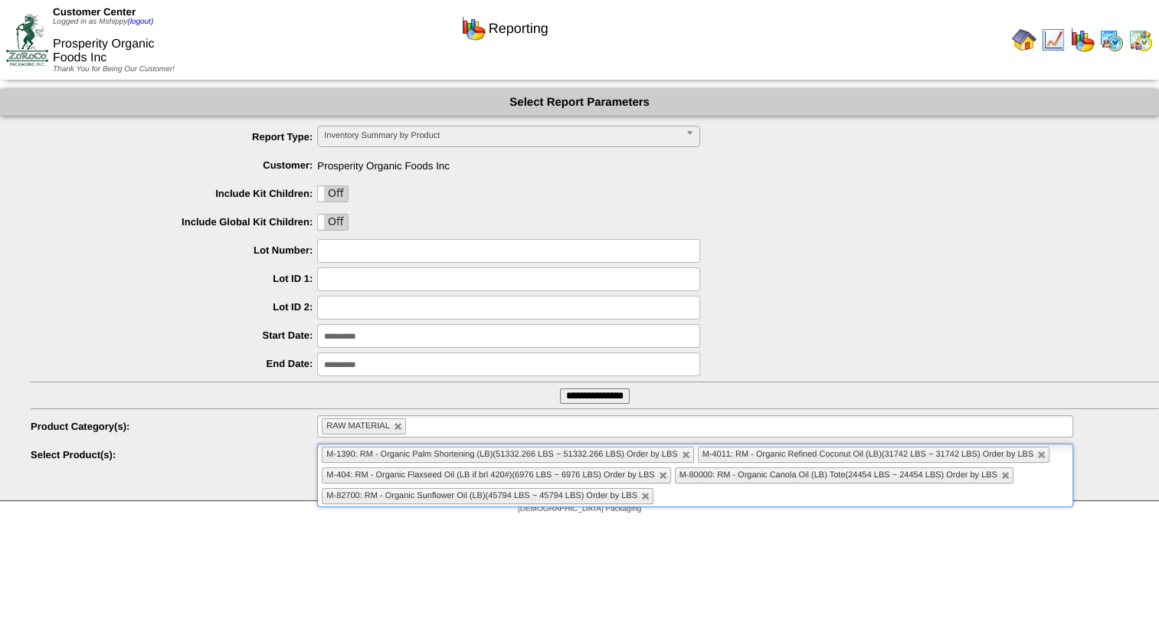
click at [594, 401] on input "**********" at bounding box center [595, 395] width 70 height 15
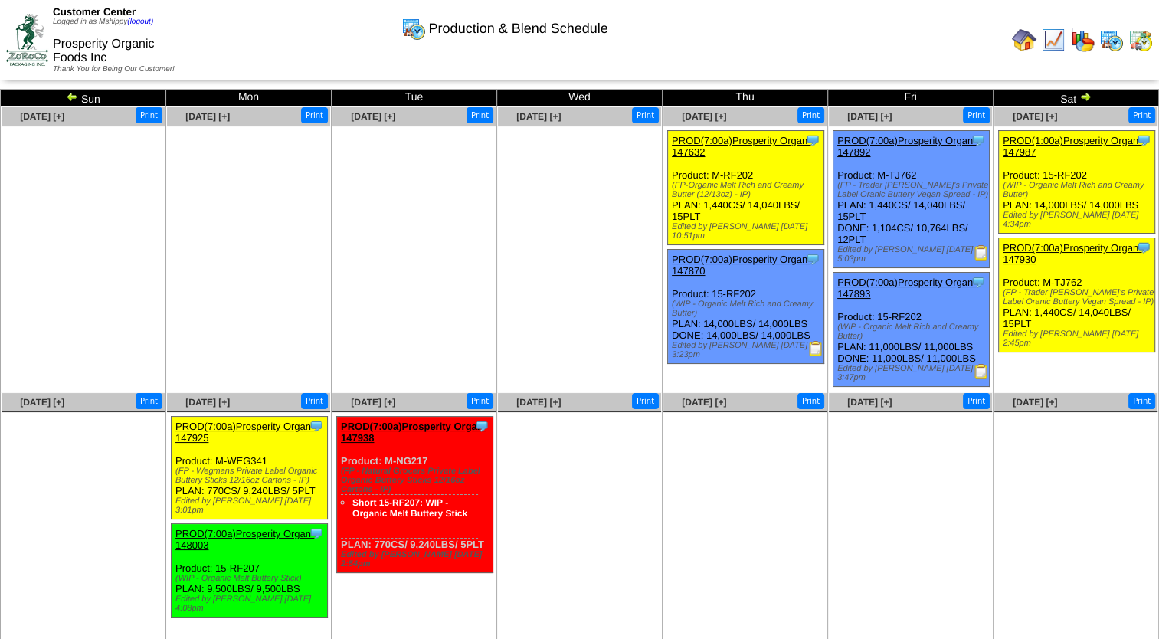
click at [1142, 44] on img at bounding box center [1140, 40] width 25 height 25
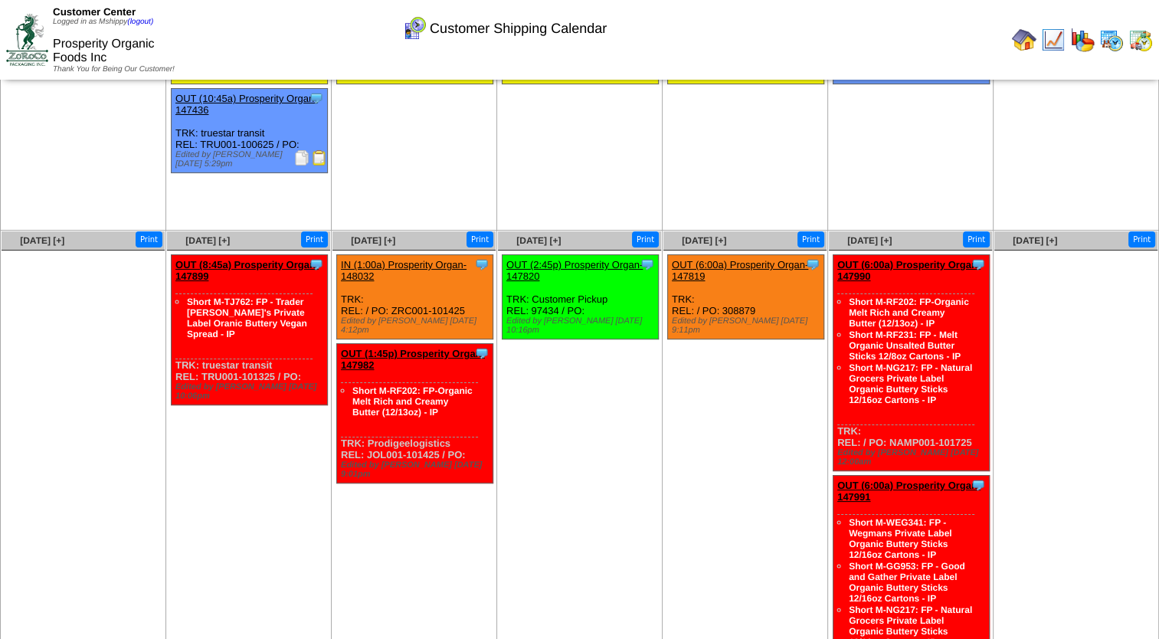
scroll to position [153, 0]
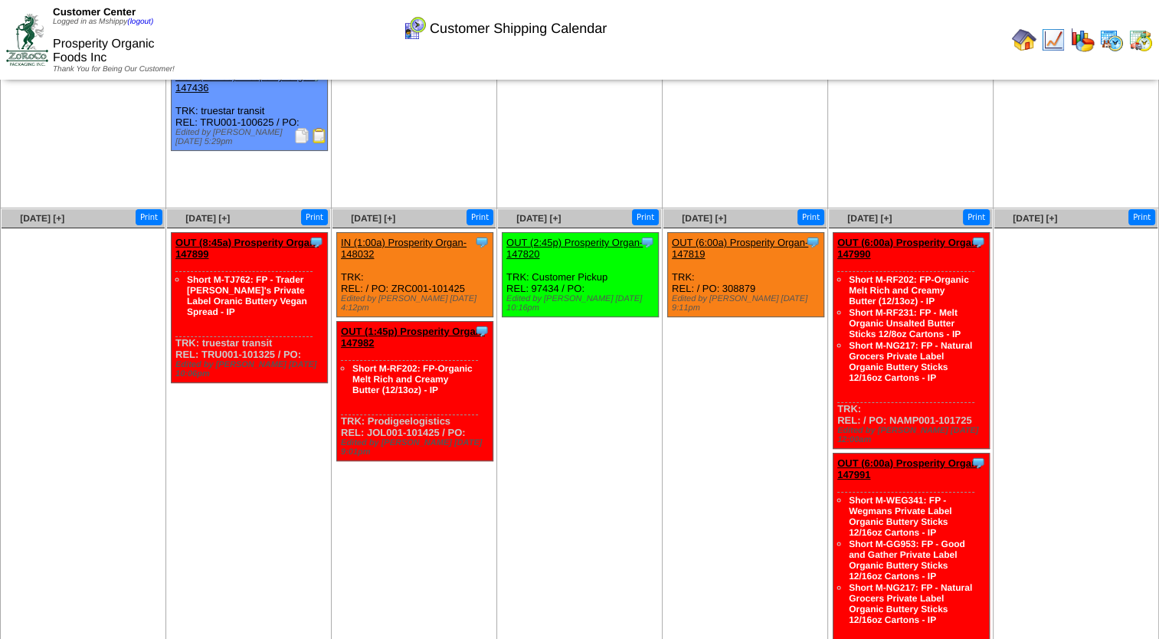
click at [683, 361] on ul "Clone Item OUT (6:00a) Prosperity Organ-147819 Prosperity Organic Foods Inc Sch…" at bounding box center [744, 347] width 163 height 230
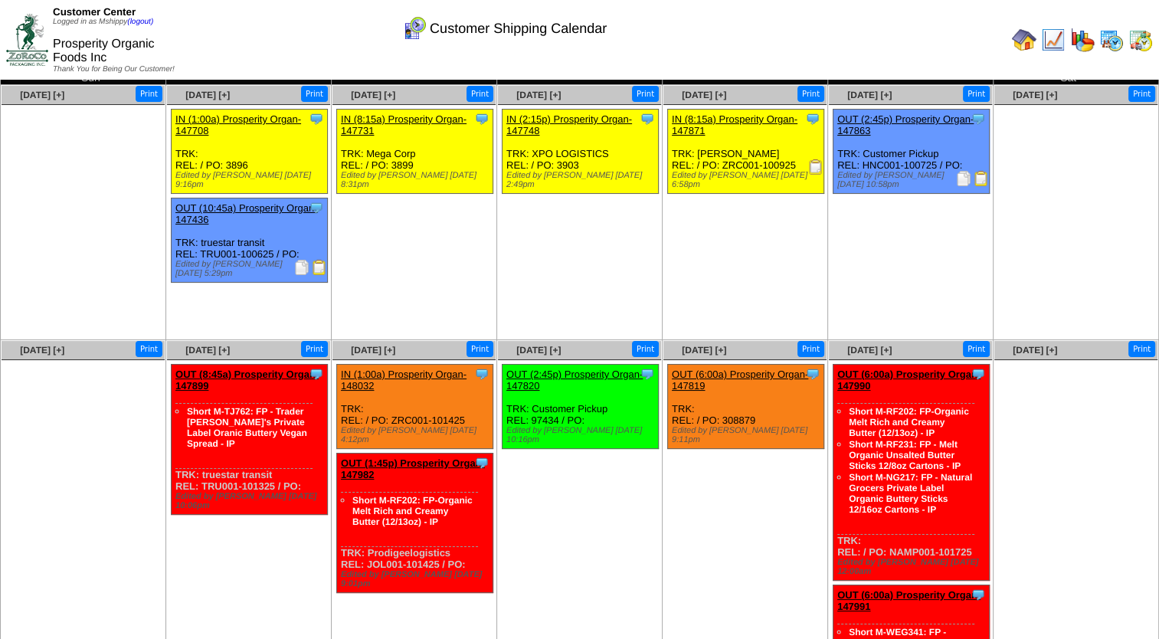
scroll to position [0, 0]
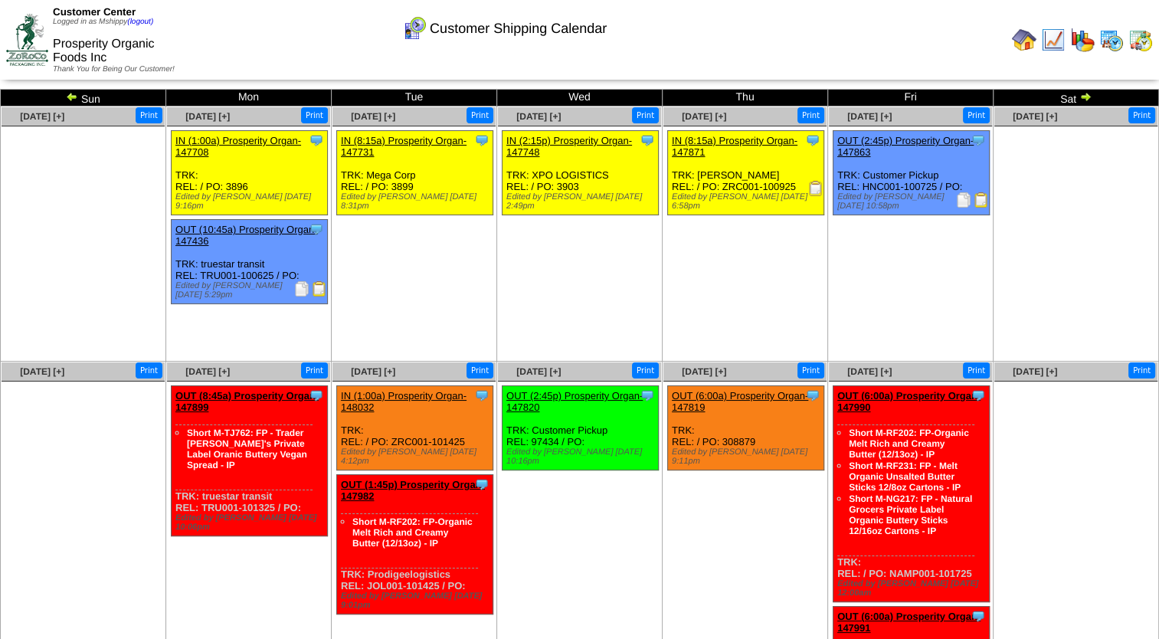
click at [1118, 40] on img at bounding box center [1111, 40] width 25 height 25
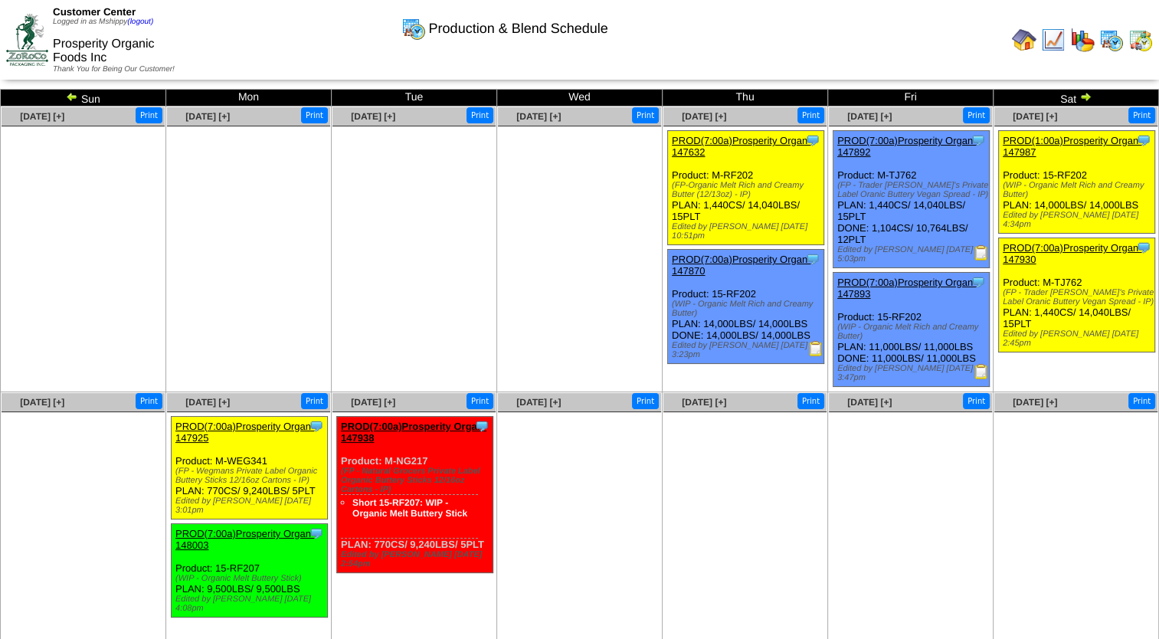
click at [535, 234] on ul at bounding box center [579, 241] width 163 height 230
